Goal: Use online tool/utility: Utilize a website feature to perform a specific function

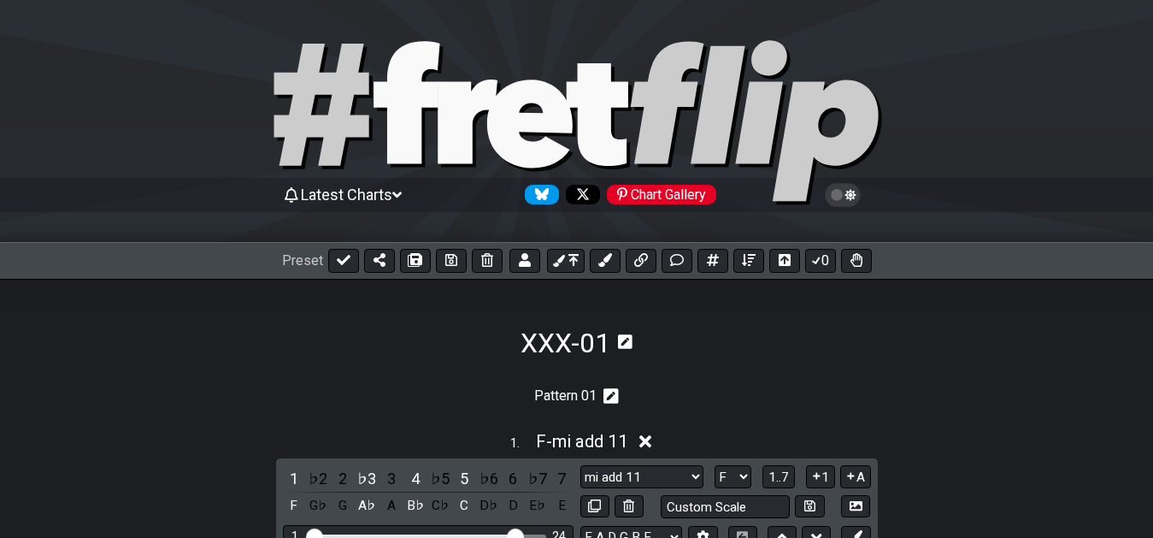
select select "F"
select select "sus +2 +6"
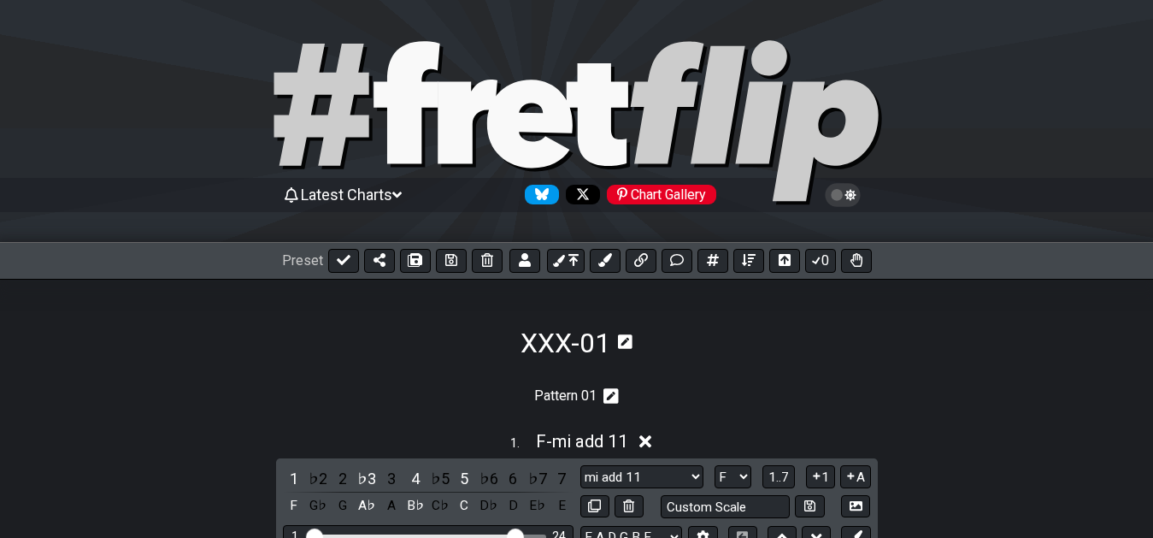
select select "F"
select select "sus 4 -7"
select select "F"
select select "sus +2 11"
select select "F"
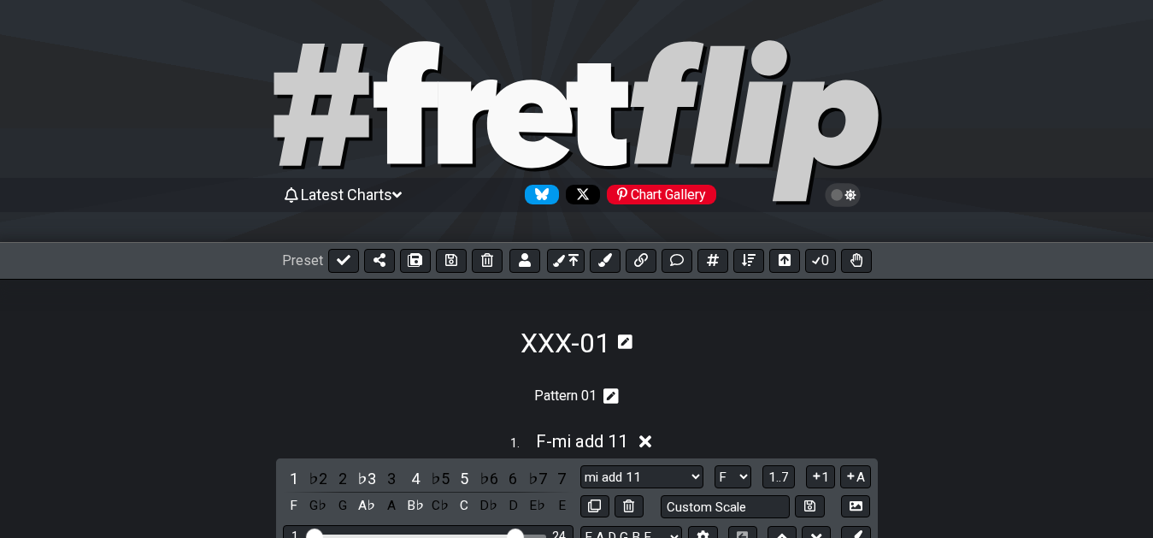
select select "mi +7 11"
select select "F"
select select "ma #4 +6 +7"
select select "F"
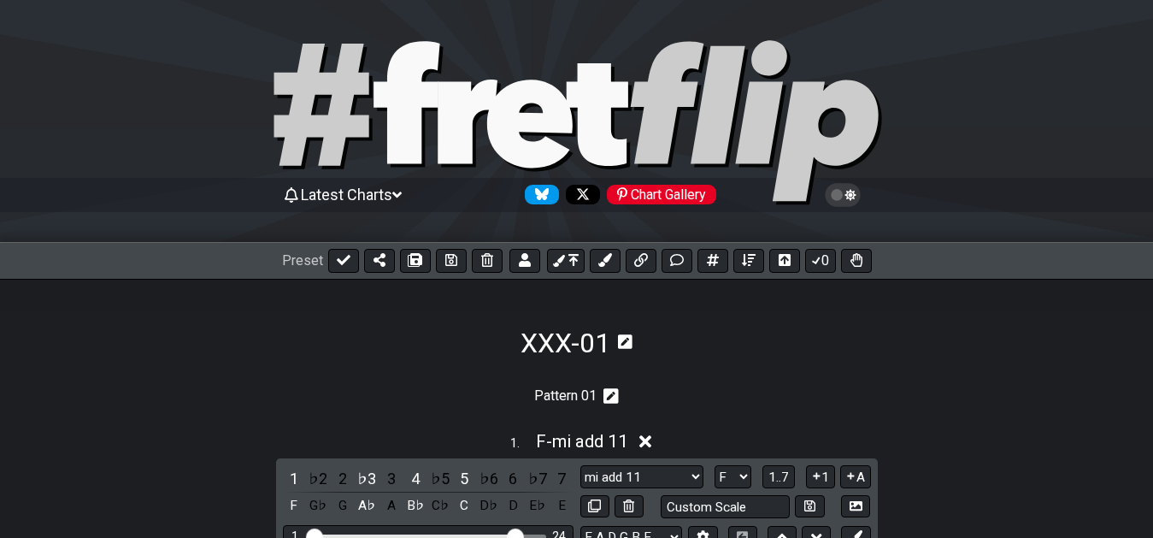
select select "ma -9 +9 #5 -7"
select select "F"
select select "ma #4 +6"
select select "F"
select select "sus +2 4 b6"
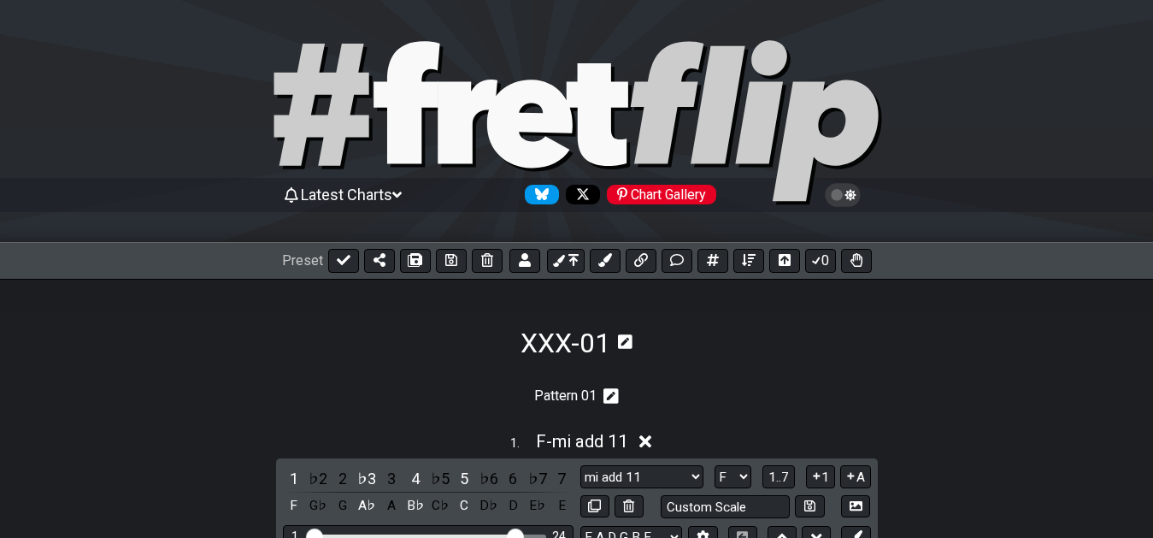
select select "F"
select select "mi +6"
select select "F"
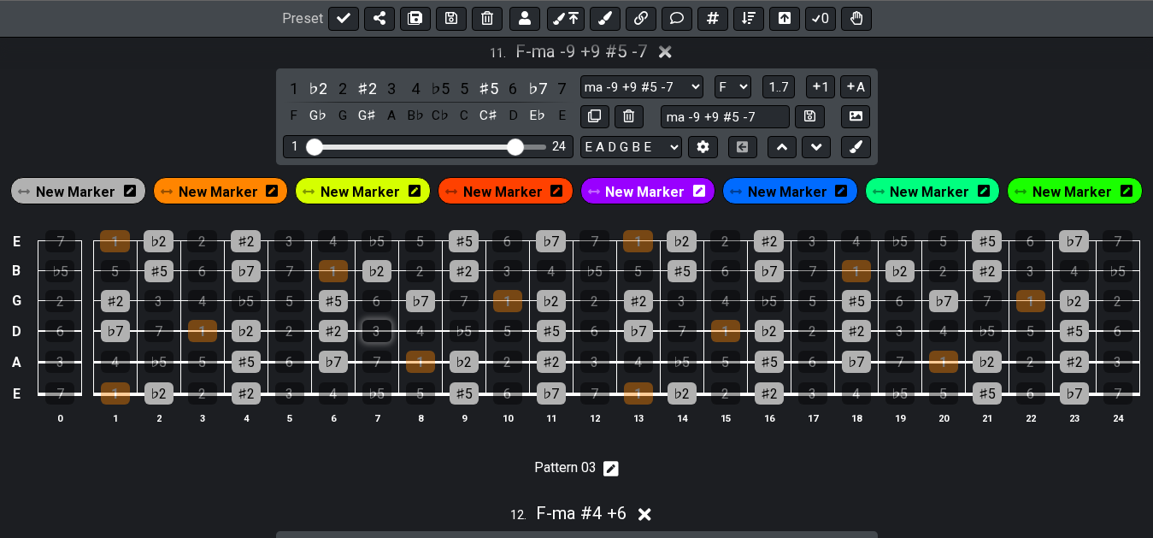
scroll to position [4642, 0]
